Goal: Information Seeking & Learning: Learn about a topic

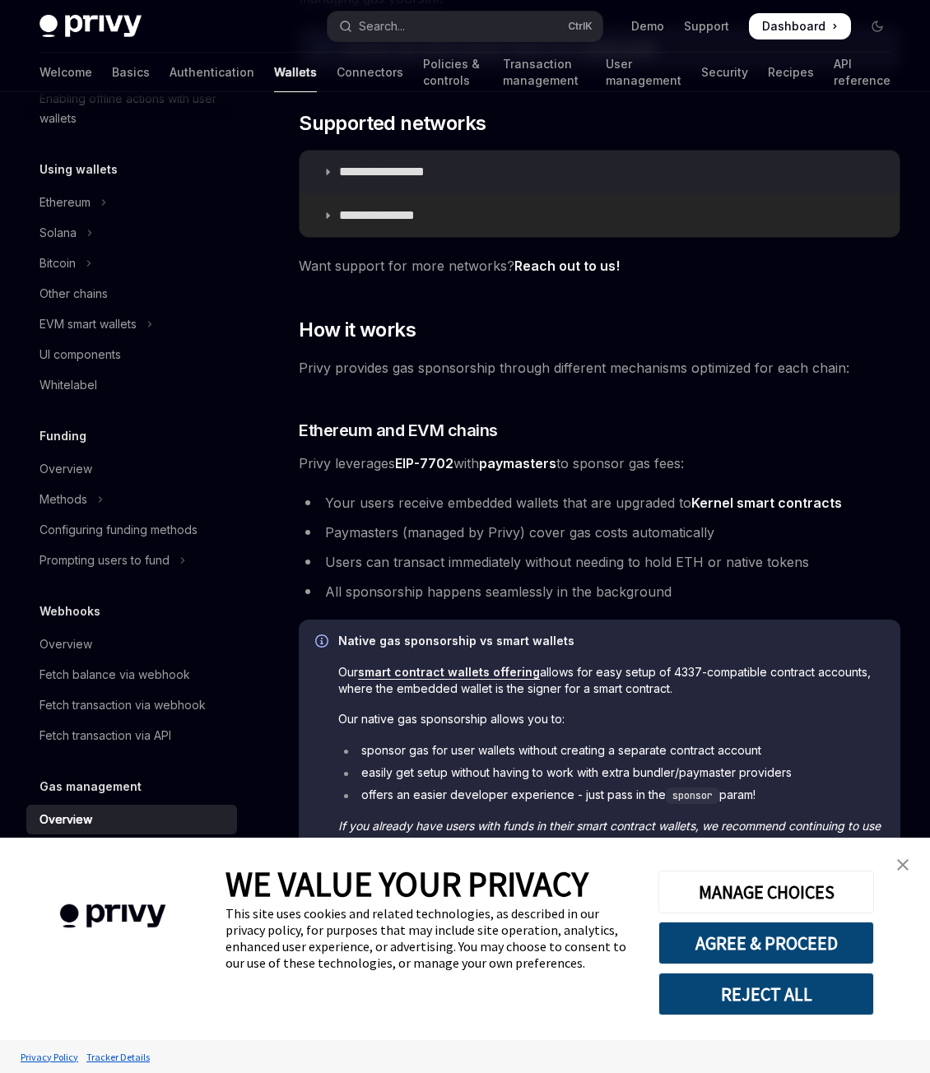
scroll to position [299, 0]
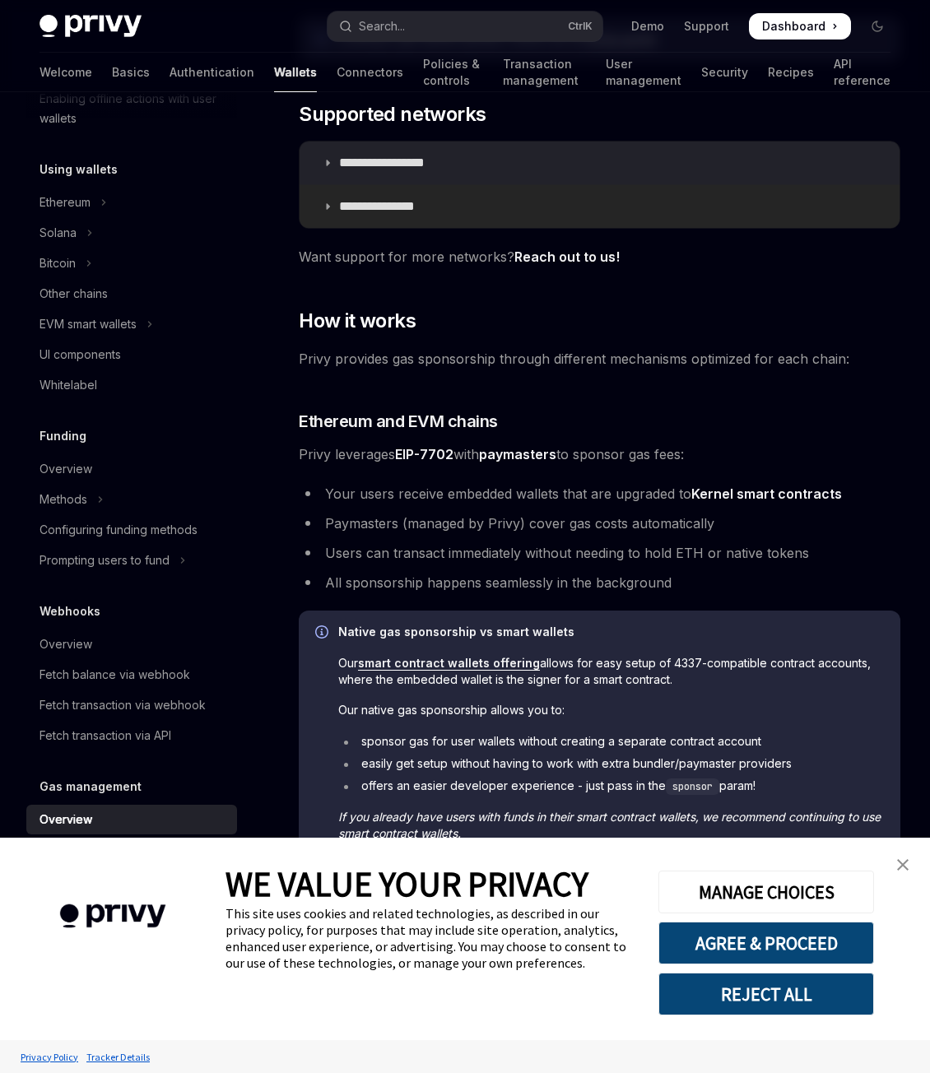
click at [629, 512] on li "Paymasters (managed by Privy) cover gas costs automatically" at bounding box center [600, 523] width 602 height 23
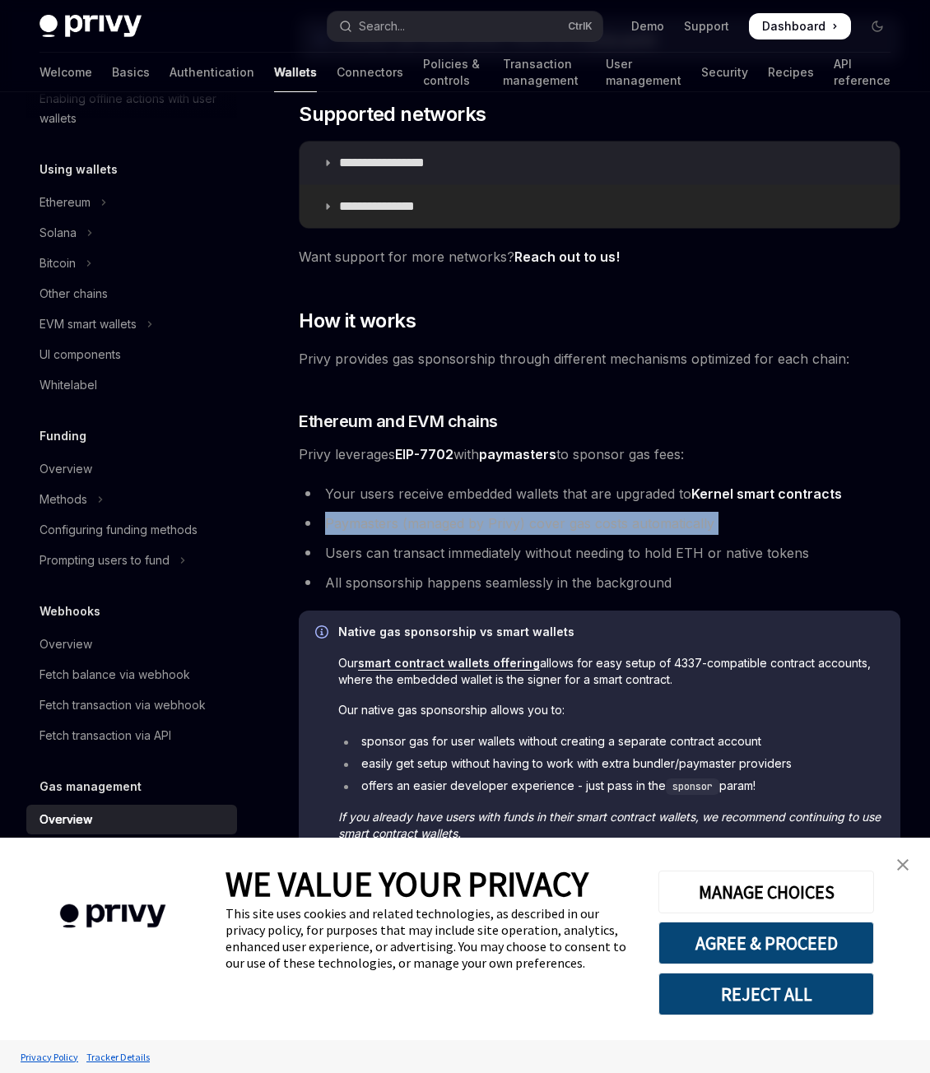
click at [629, 512] on li "Paymasters (managed by Privy) cover gas costs automatically" at bounding box center [600, 523] width 602 height 23
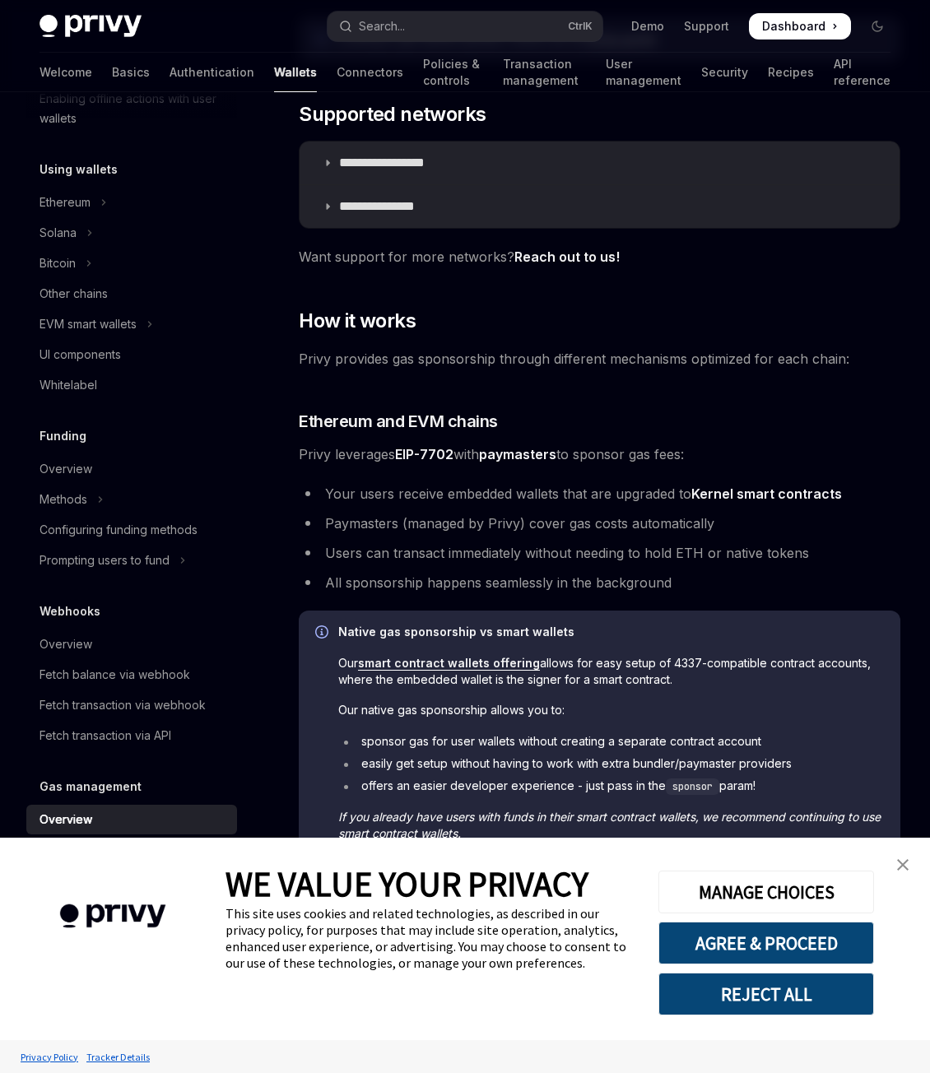
click at [629, 558] on li "Users can transact immediately without needing to hold ETH or native tokens" at bounding box center [600, 553] width 602 height 23
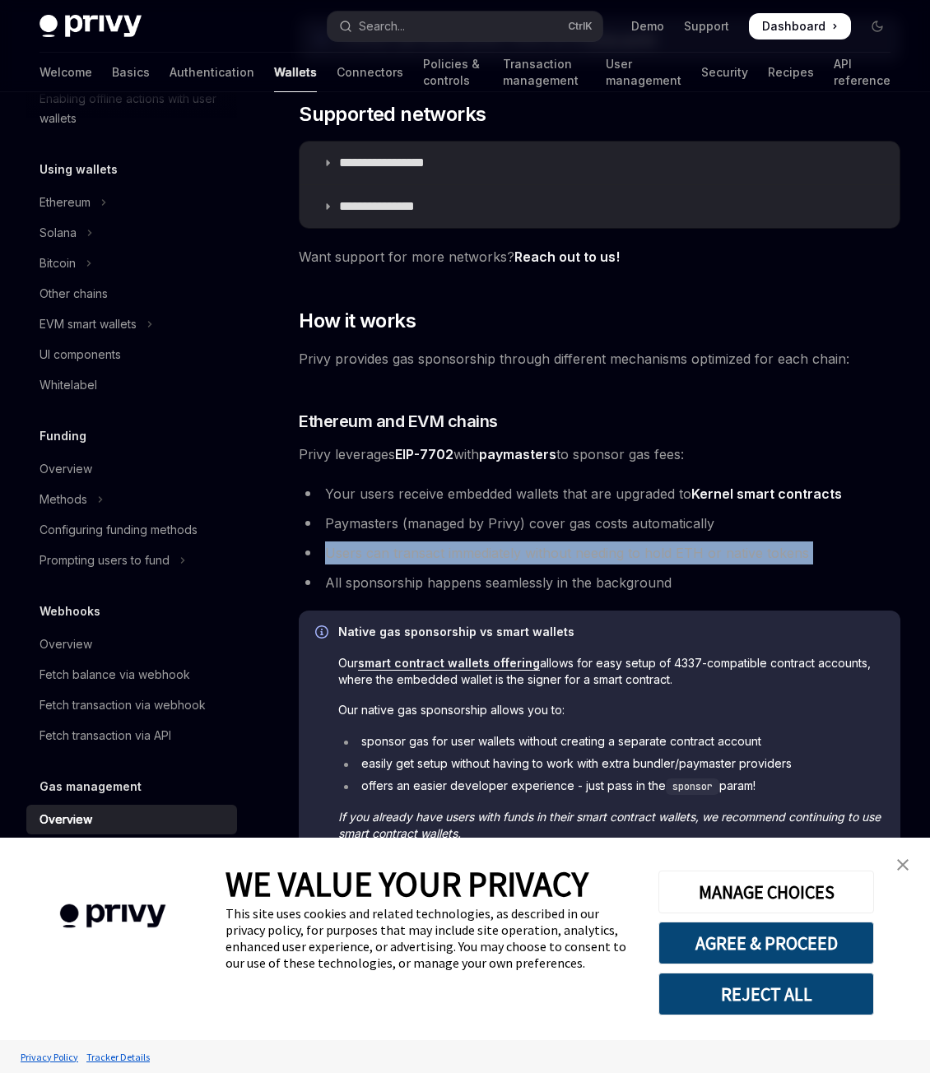
click at [629, 558] on li "Users can transact immediately without needing to hold ETH or native tokens" at bounding box center [600, 553] width 602 height 23
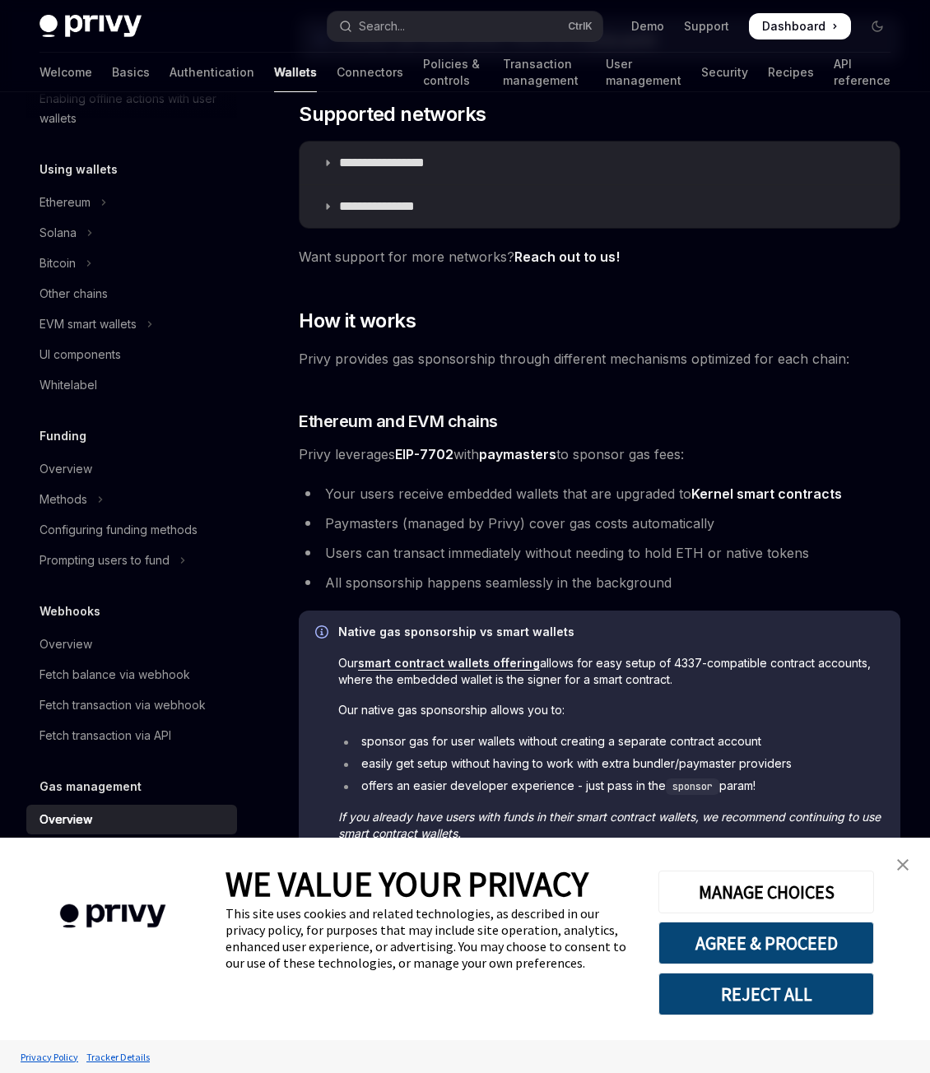
click at [618, 601] on div "**********" at bounding box center [600, 649] width 602 height 1480
click at [634, 582] on li "All sponsorship happens seamlessly in the background" at bounding box center [600, 582] width 602 height 23
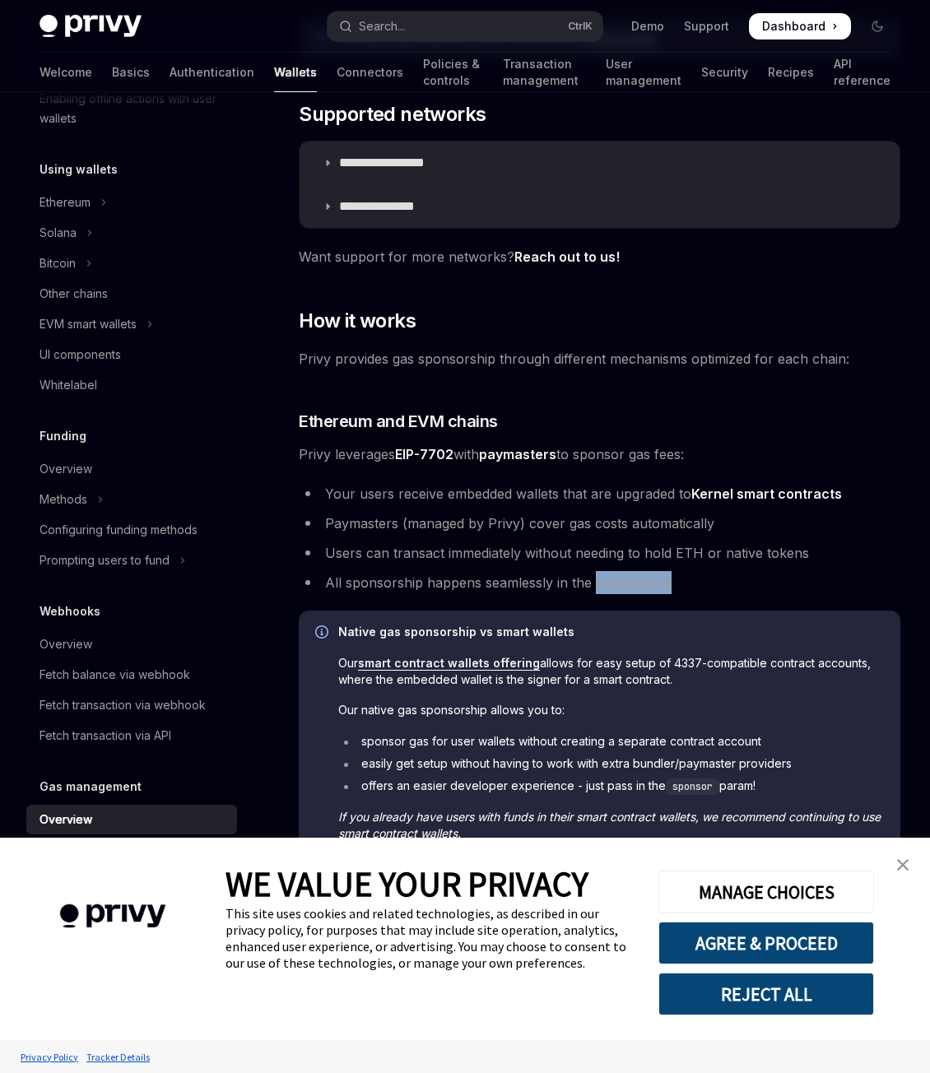
click at [634, 582] on li "All sponsorship happens seamlessly in the background" at bounding box center [600, 582] width 602 height 23
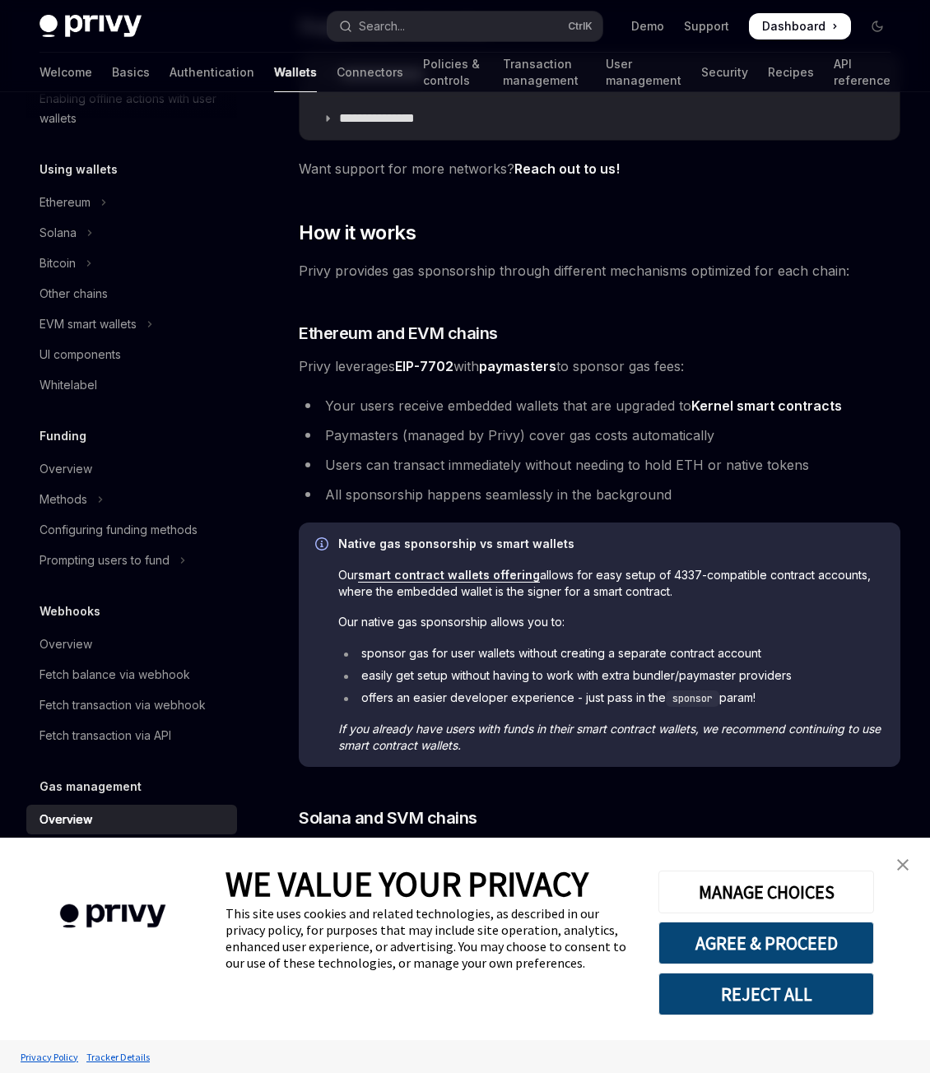
scroll to position [394, 0]
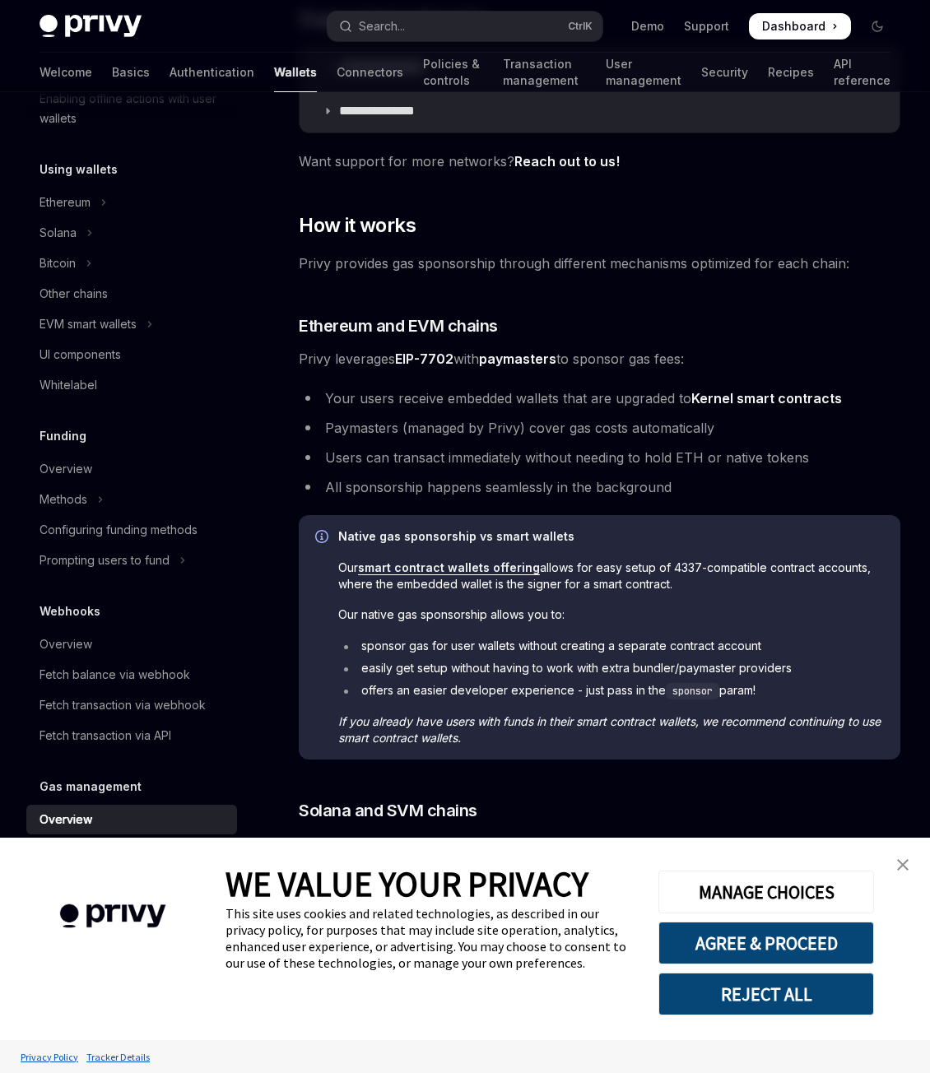
click at [634, 582] on span "Our smart contract wallets offering allows for easy setup of 4337-compatible co…" at bounding box center [611, 576] width 546 height 33
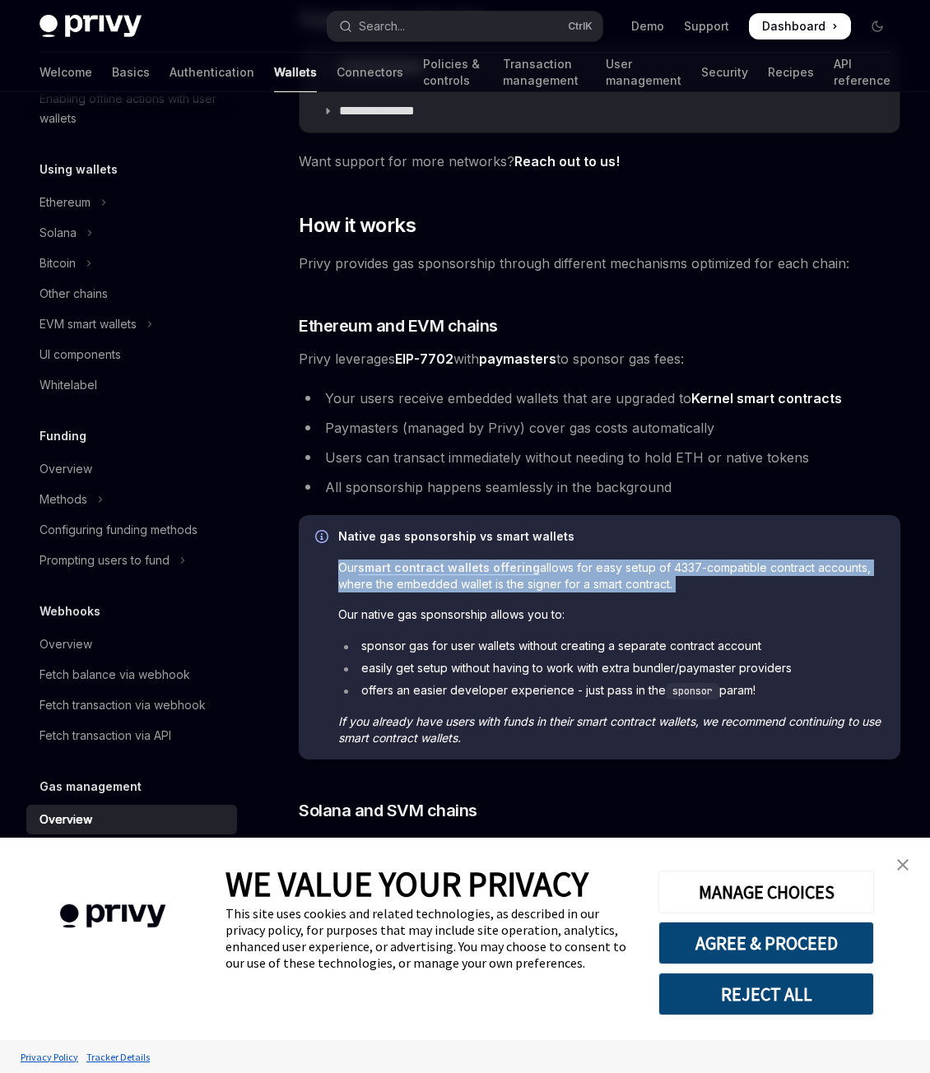
click at [634, 582] on span "Our smart contract wallets offering allows for easy setup of 4337-compatible co…" at bounding box center [611, 576] width 546 height 33
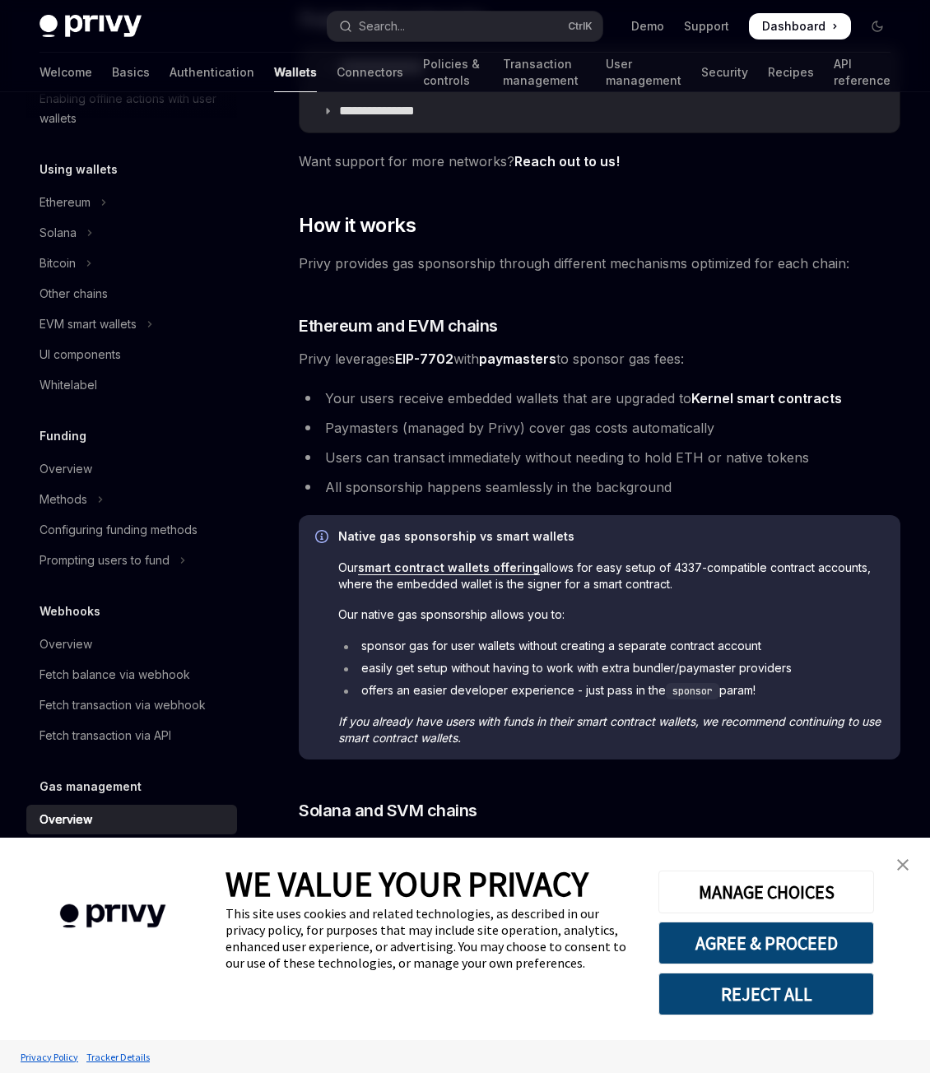
click at [639, 628] on div "Native gas sponsorship vs smart wallets Our smart contract wallets offering all…" at bounding box center [611, 637] width 546 height 218
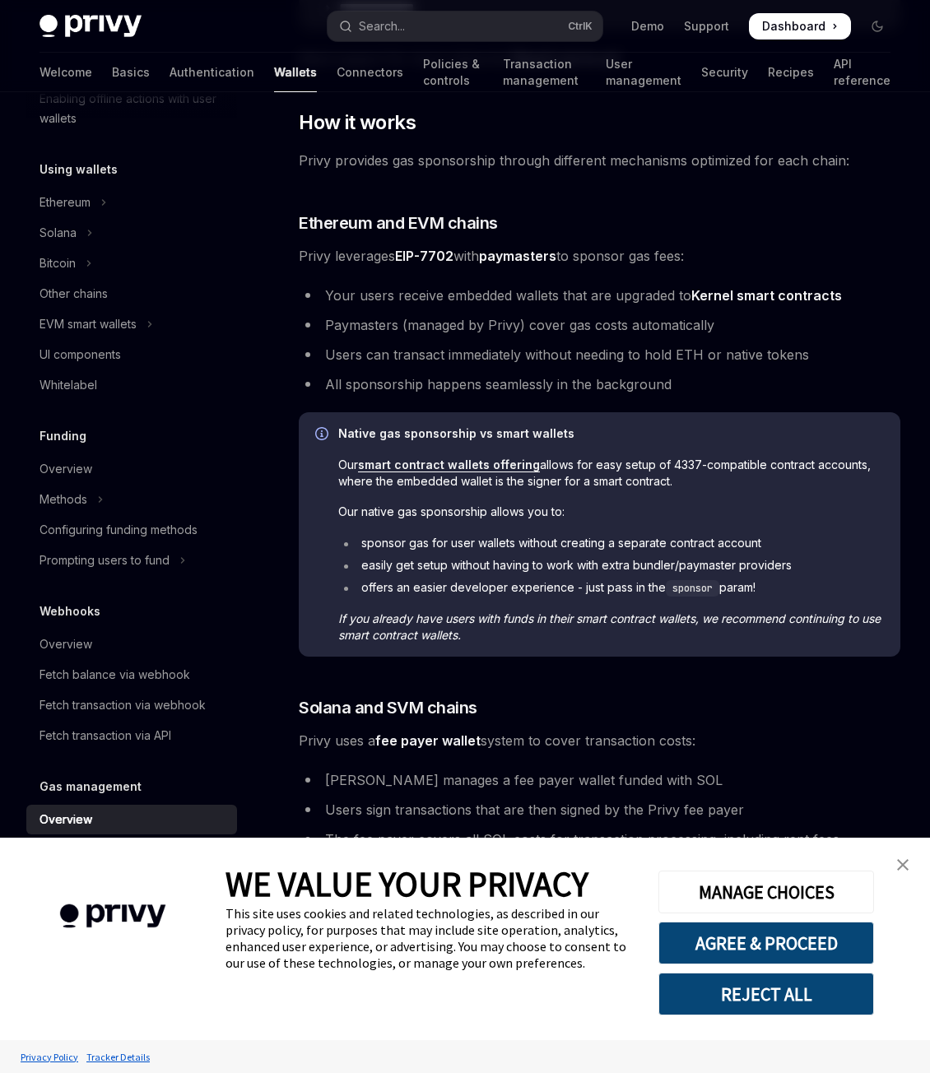
scroll to position [498, 0]
click at [655, 584] on li "offers an easier developer experience - just pass in the sponsor param!" at bounding box center [611, 587] width 546 height 17
click at [655, 631] on span "If you already have users with funds in their smart contract wallets, we recomm…" at bounding box center [611, 626] width 546 height 33
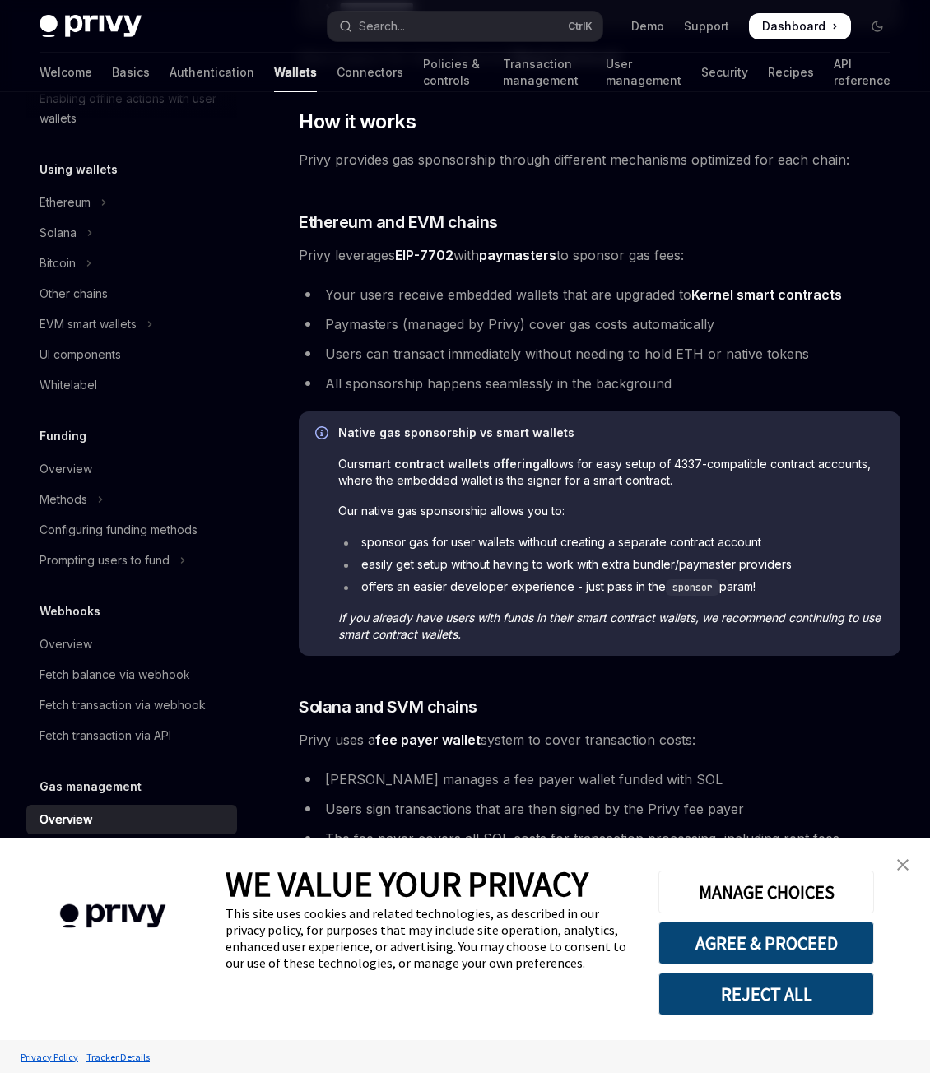
click at [655, 631] on span "If you already have users with funds in their smart contract wallets, we recomm…" at bounding box center [611, 626] width 546 height 33
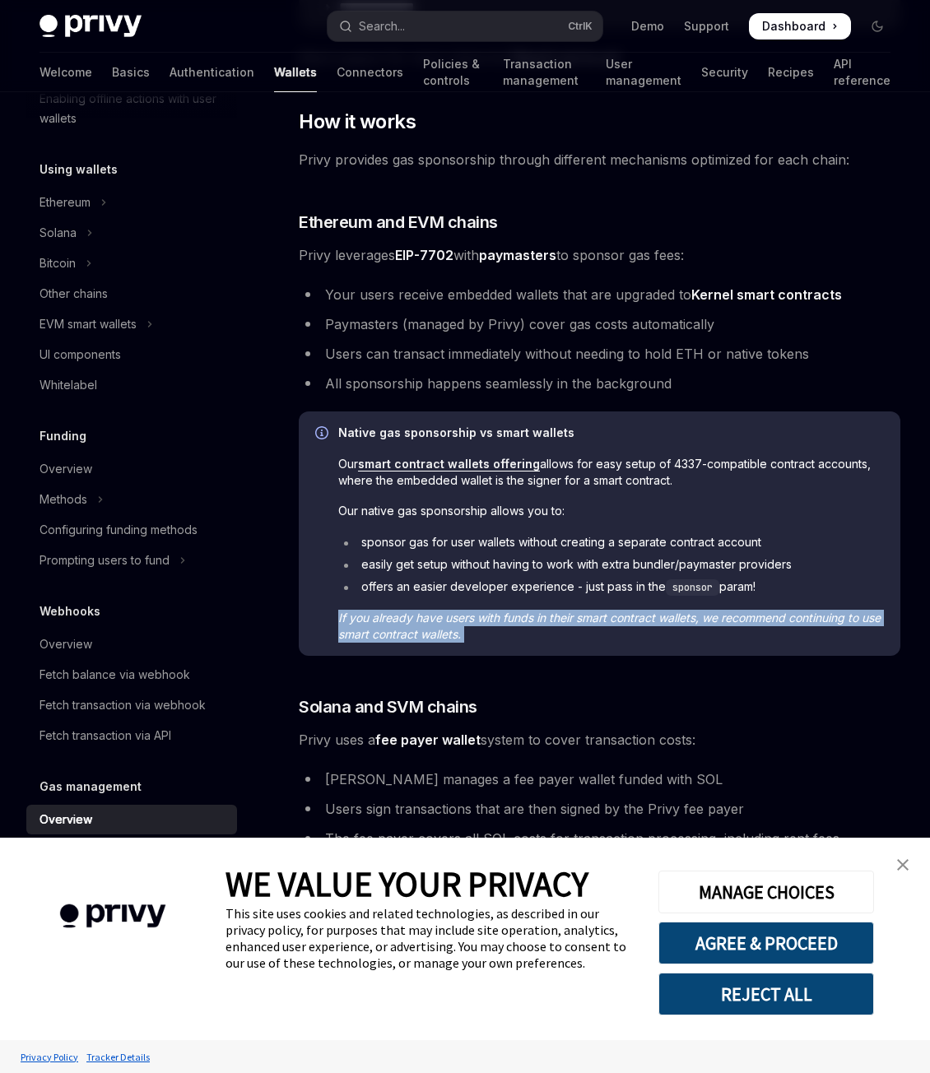
click at [655, 631] on span "If you already have users with funds in their smart contract wallets, we recomm…" at bounding box center [611, 626] width 546 height 33
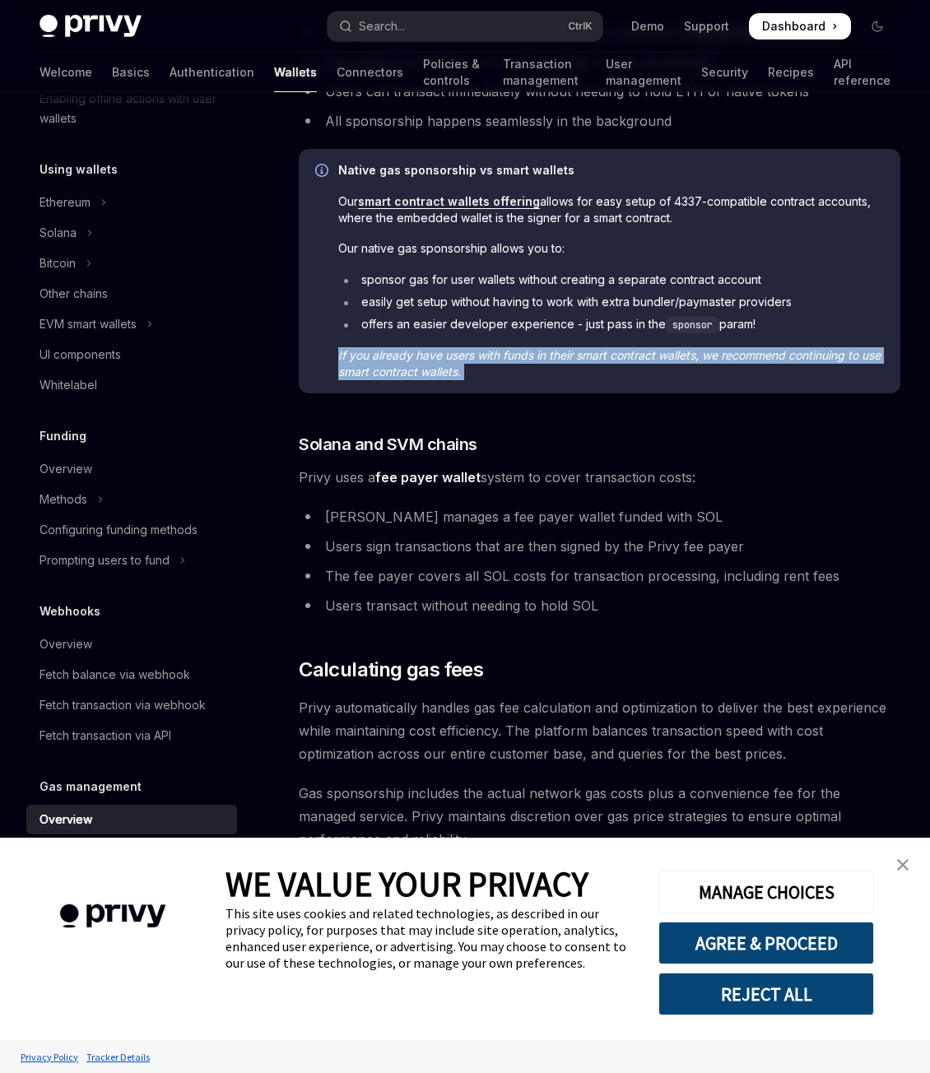
scroll to position [880, 0]
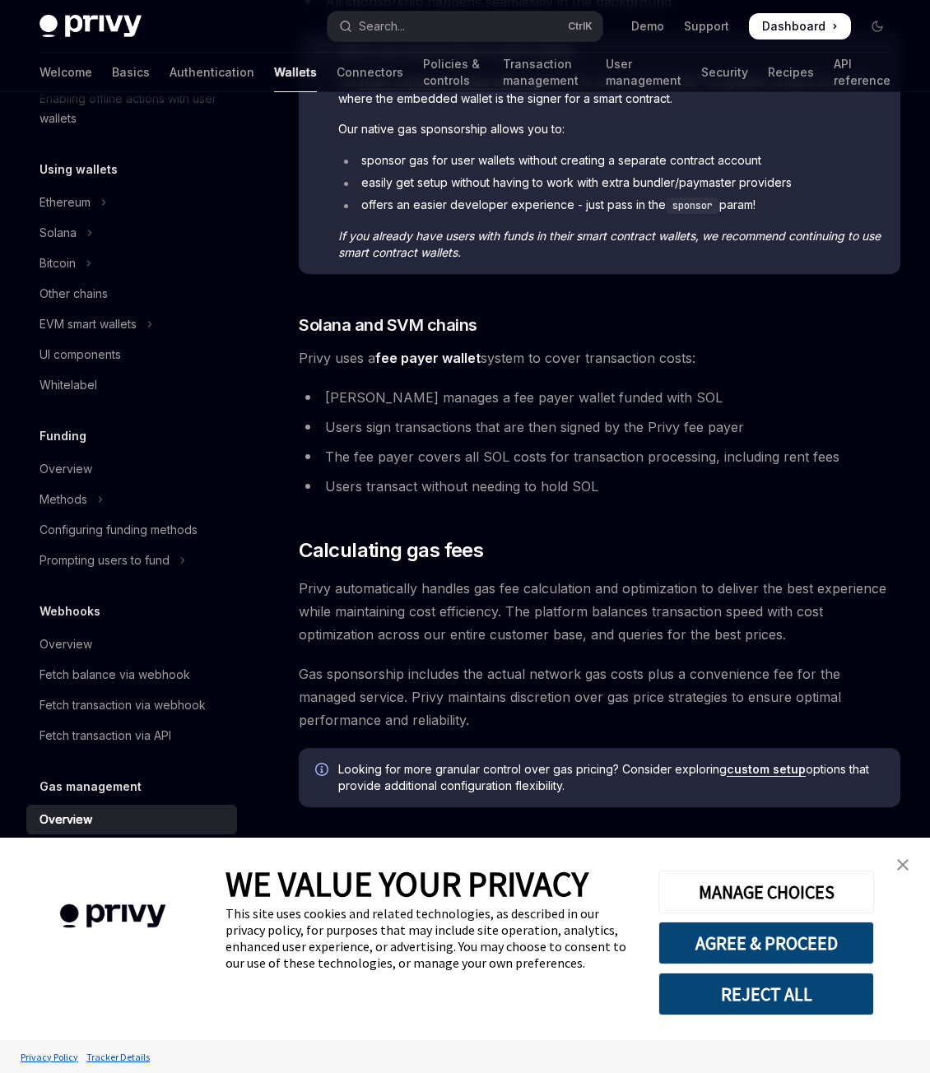
click at [696, 714] on span "Gas sponsorship includes the actual network gas costs plus a convenience fee fo…" at bounding box center [600, 697] width 602 height 69
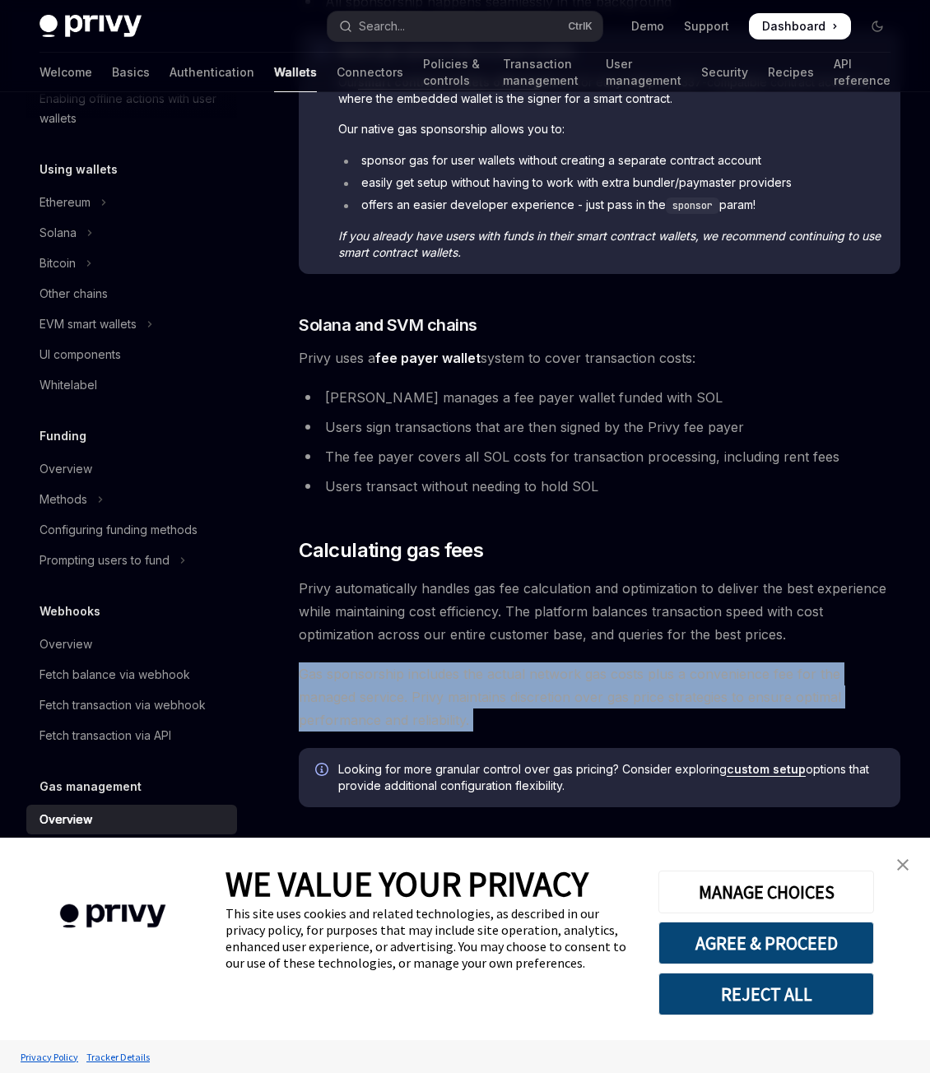
click at [696, 714] on span "Gas sponsorship includes the actual network gas costs plus a convenience fee fo…" at bounding box center [600, 697] width 602 height 69
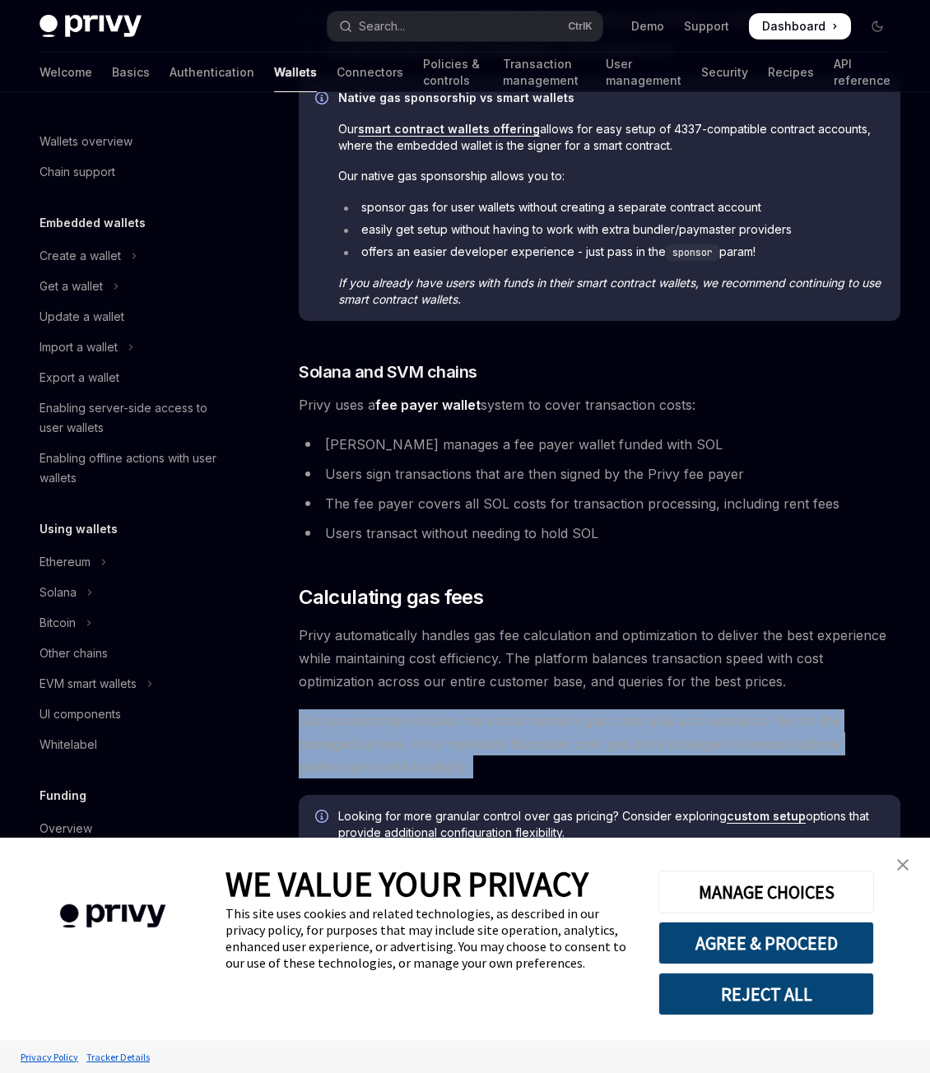
scroll to position [830, 0]
